Goal: Task Accomplishment & Management: Complete application form

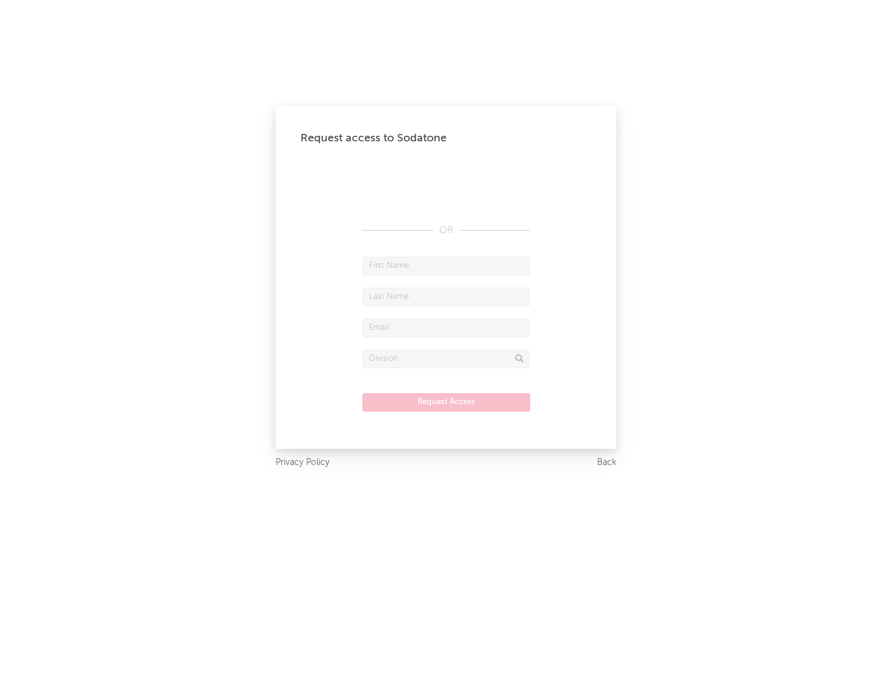
click at [446, 265] on input "text" at bounding box center [445, 266] width 167 height 19
type input "[PERSON_NAME]"
click at [446, 296] on input "text" at bounding box center [445, 297] width 167 height 19
type input "[PERSON_NAME]"
click at [446, 327] on input "text" at bounding box center [445, 327] width 167 height 19
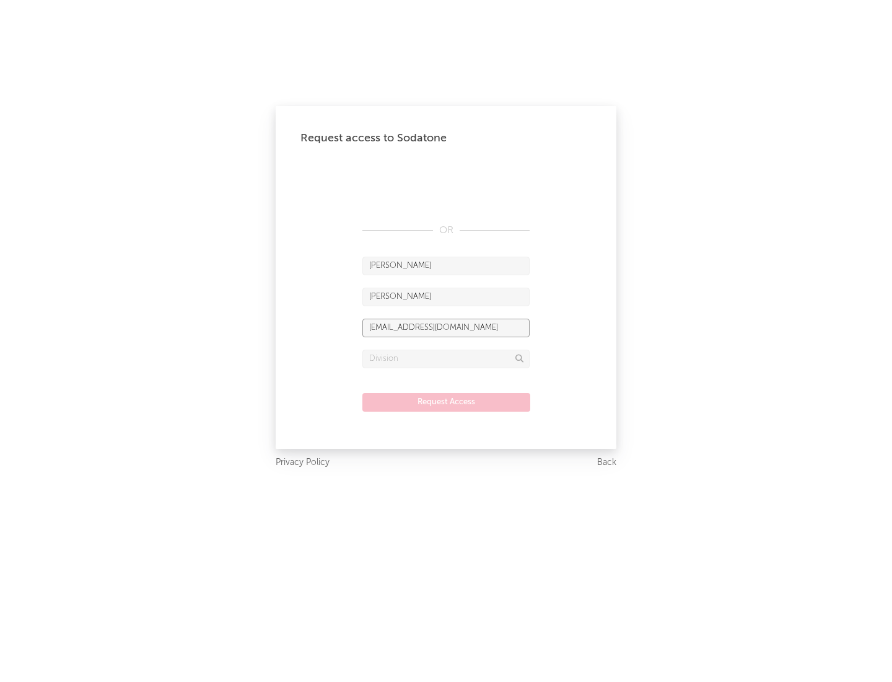
type input "[EMAIL_ADDRESS][DOMAIN_NAME]"
click at [446, 358] on input "text" at bounding box center [445, 358] width 167 height 19
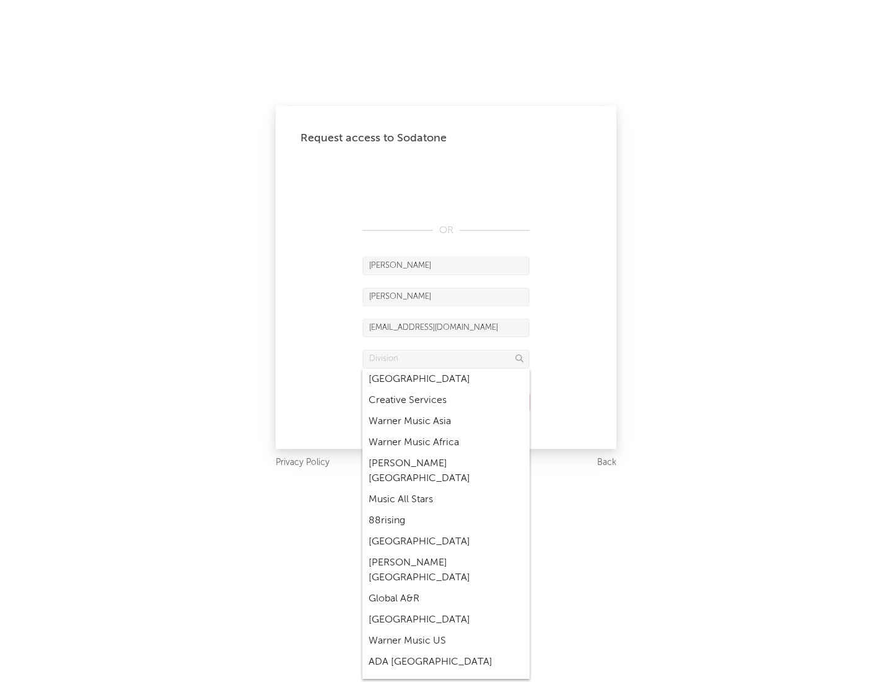
click at [446, 489] on div "Music All Stars" at bounding box center [445, 499] width 167 height 21
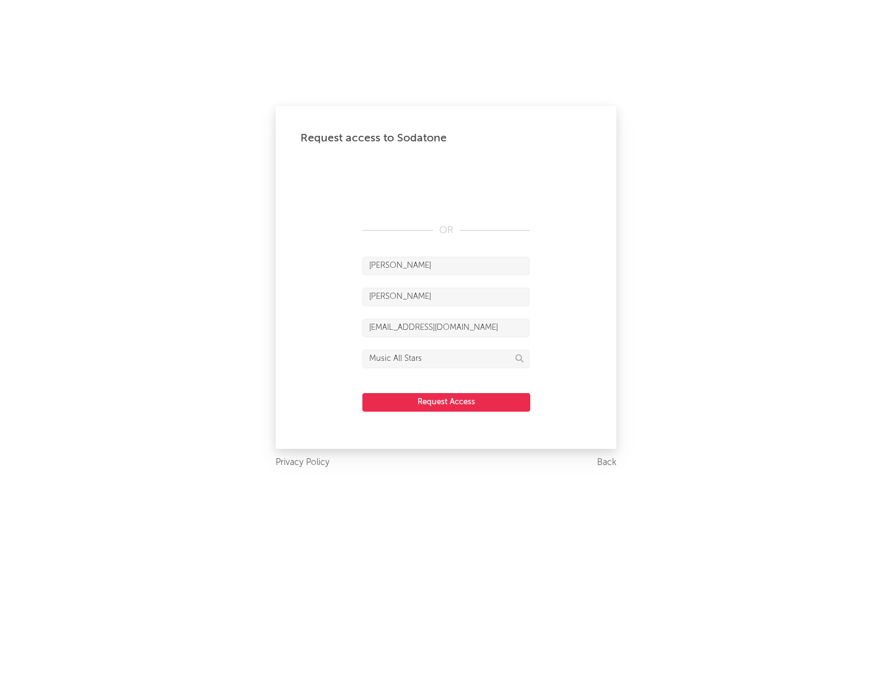
type input "Music All Stars"
click at [446, 402] on button "Request Access" at bounding box center [446, 402] width 168 height 19
